Goal: Transaction & Acquisition: Purchase product/service

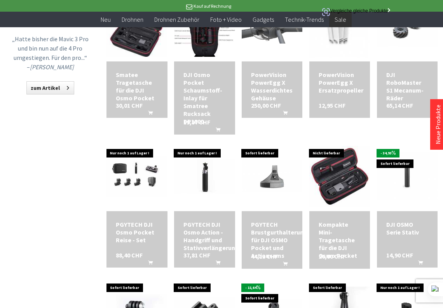
scroll to position [608, 0]
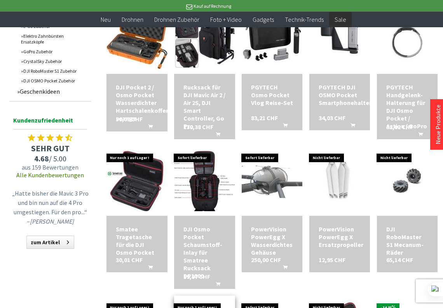
scroll to position [451, 0]
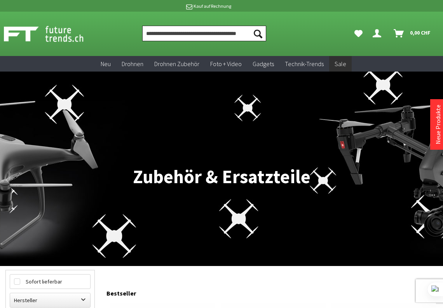
click at [218, 34] on input "Produkt, Marke, Kategorie, EAN, Artikelnummer…" at bounding box center [204, 34] width 124 height 16
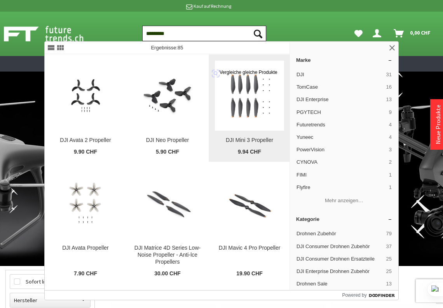
type input "*********"
click at [255, 97] on img at bounding box center [249, 95] width 69 height 55
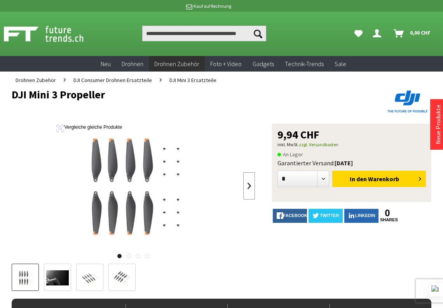
click at [247, 191] on link at bounding box center [249, 185] width 12 height 27
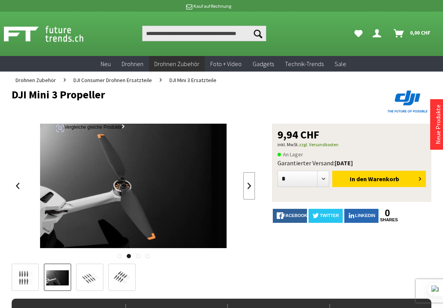
click at [247, 191] on link at bounding box center [249, 185] width 12 height 27
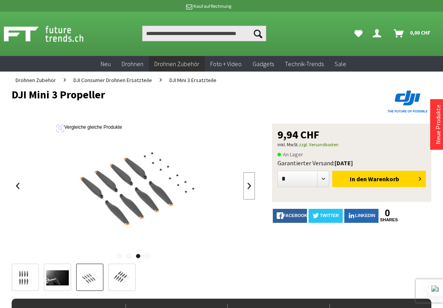
click at [247, 191] on link at bounding box center [249, 185] width 12 height 27
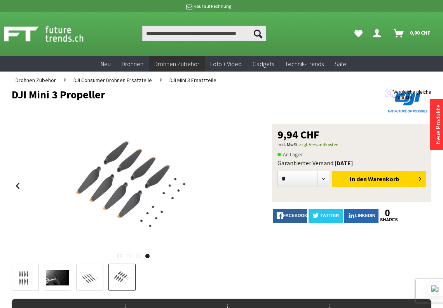
drag, startPoint x: 13, startPoint y: 94, endPoint x: 113, endPoint y: 94, distance: 99.8
click at [113, 94] on h1 "DJI Mini 3 Propeller" at bounding box center [180, 95] width 336 height 12
